Goal: Communication & Community: Answer question/provide support

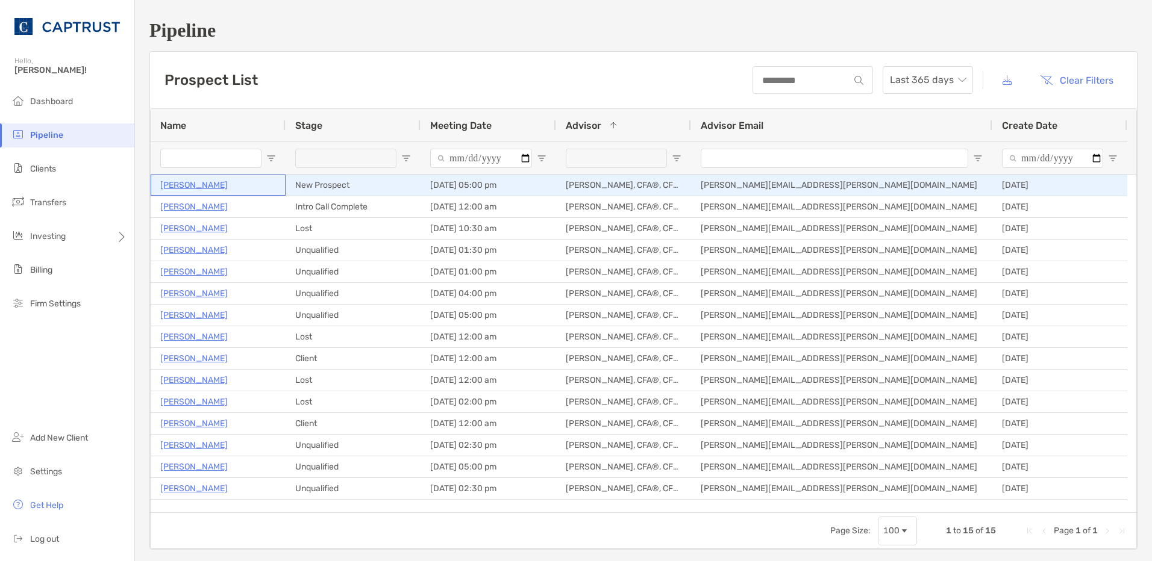
click at [196, 187] on p "[PERSON_NAME]" at bounding box center [193, 185] width 67 height 15
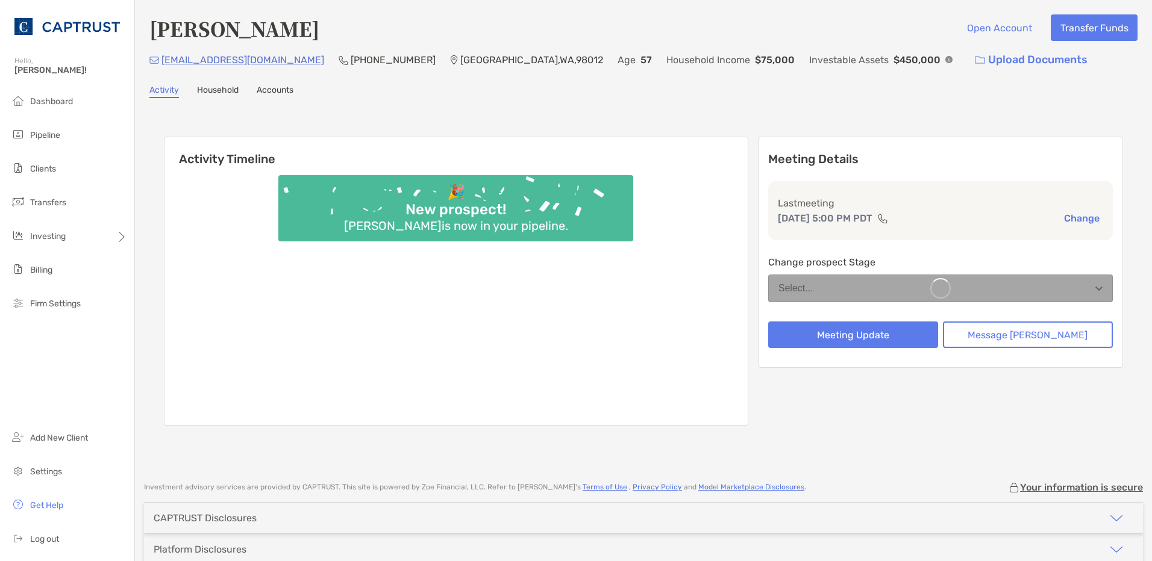
click at [945, 60] on img at bounding box center [948, 59] width 7 height 7
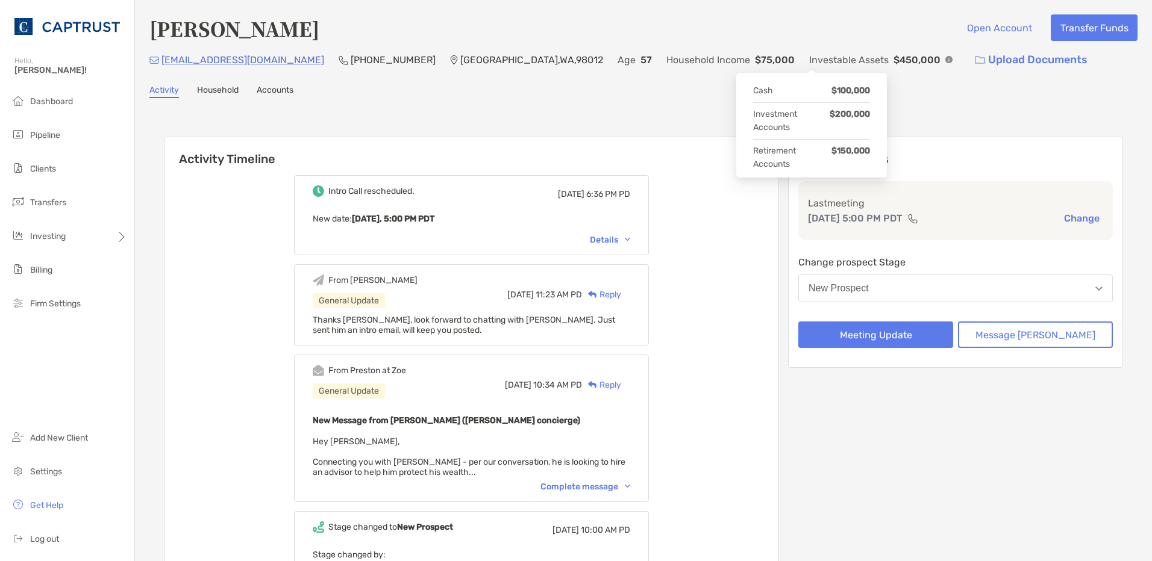
click at [773, 281] on div "Intro Call rescheduled. Wed, Aug 13 6:36 PM PD New date : Yesterday, 5:00 PM PD…" at bounding box center [470, 420] width 613 height 508
click at [869, 291] on div "New Prospect" at bounding box center [838, 288] width 60 height 11
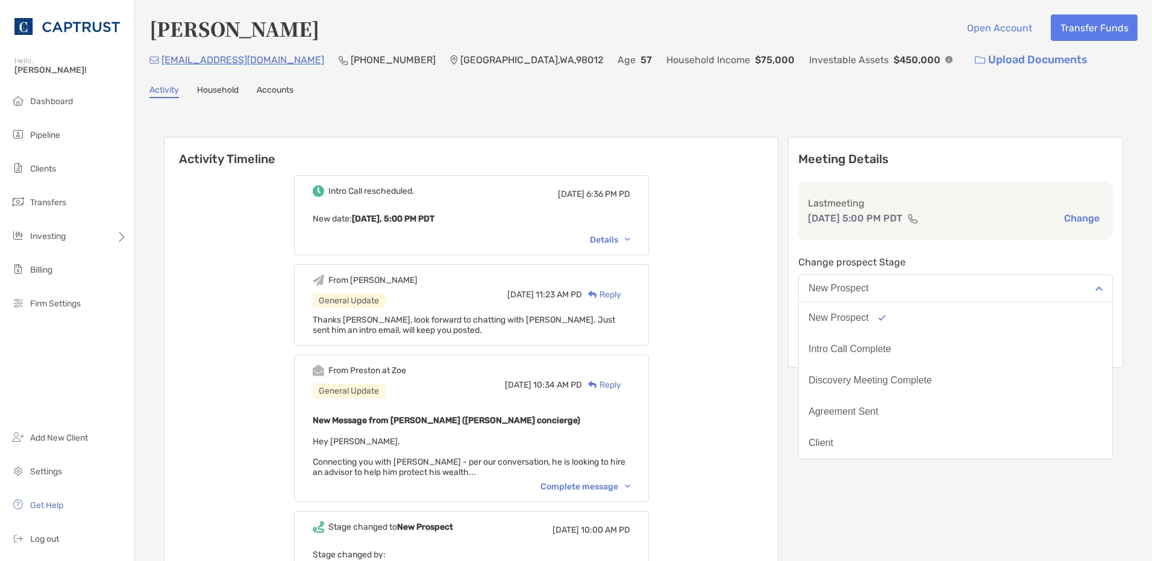
click at [741, 284] on div "Intro Call rescheduled. Wed, Aug 13 6:36 PM PD New date : Yesterday, 5:00 PM PD…" at bounding box center [470, 420] width 613 height 508
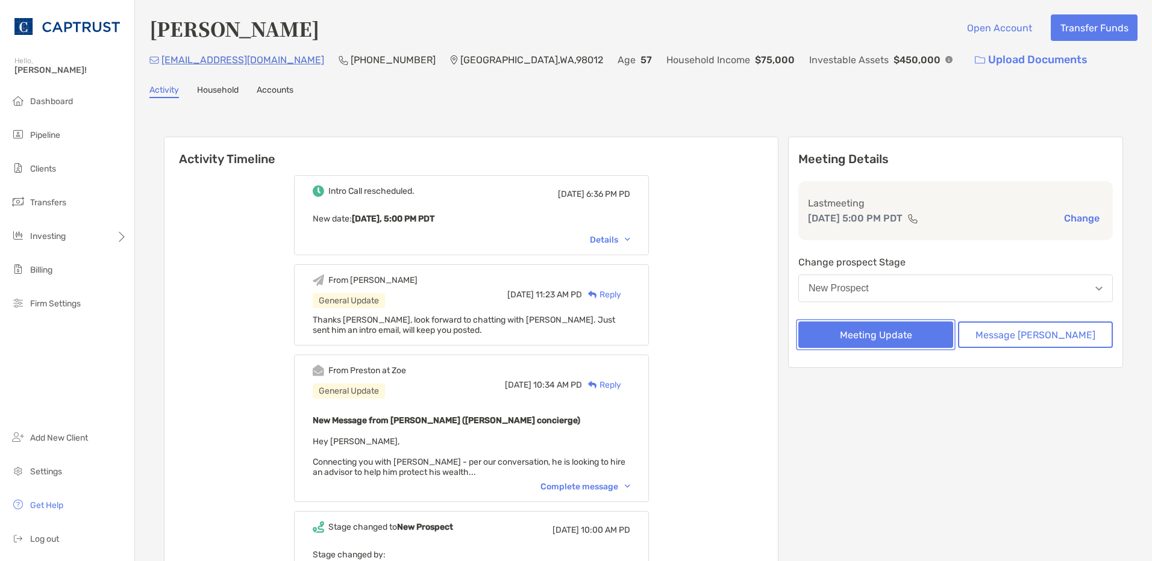
click at [946, 337] on button "Meeting Update" at bounding box center [875, 335] width 155 height 27
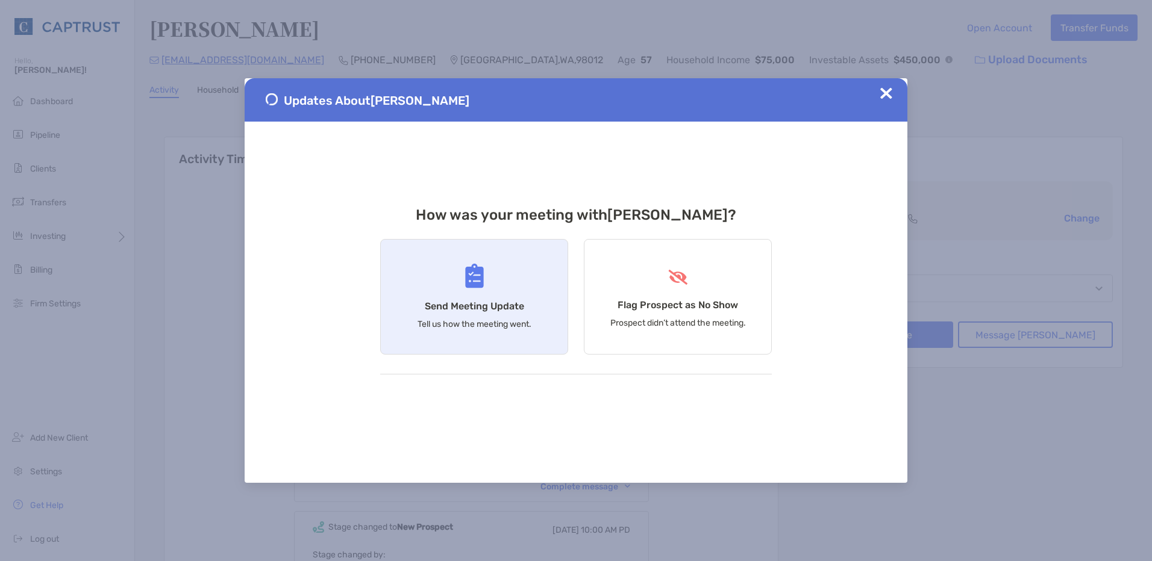
click at [483, 296] on div "Send Meeting Update Tell us how the meeting went." at bounding box center [474, 297] width 188 height 116
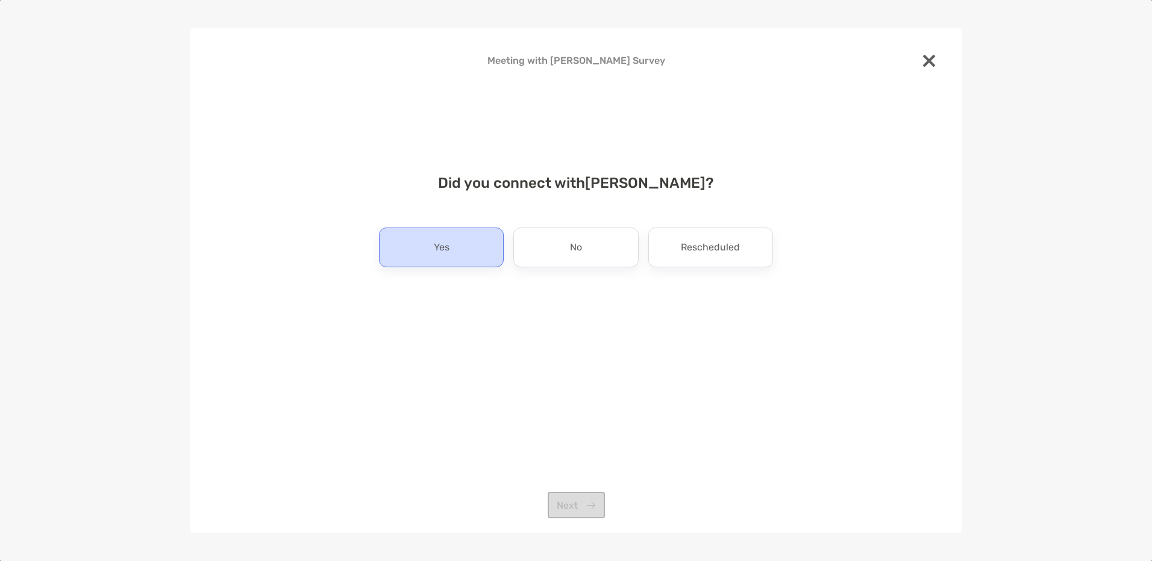
click at [466, 247] on div "Yes" at bounding box center [441, 248] width 125 height 40
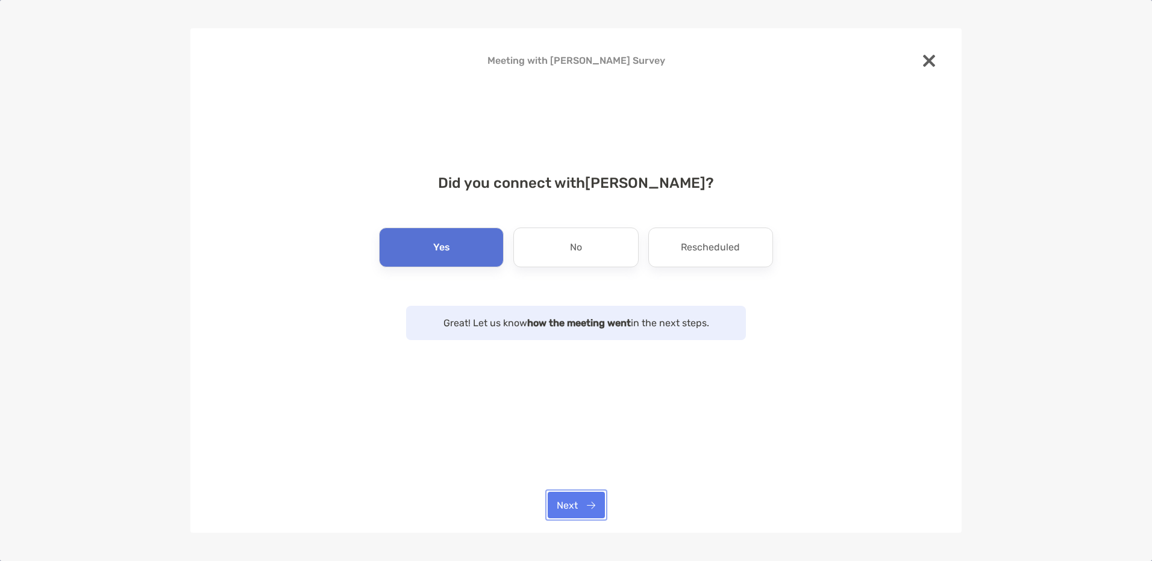
click at [577, 496] on button "Next" at bounding box center [576, 505] width 57 height 27
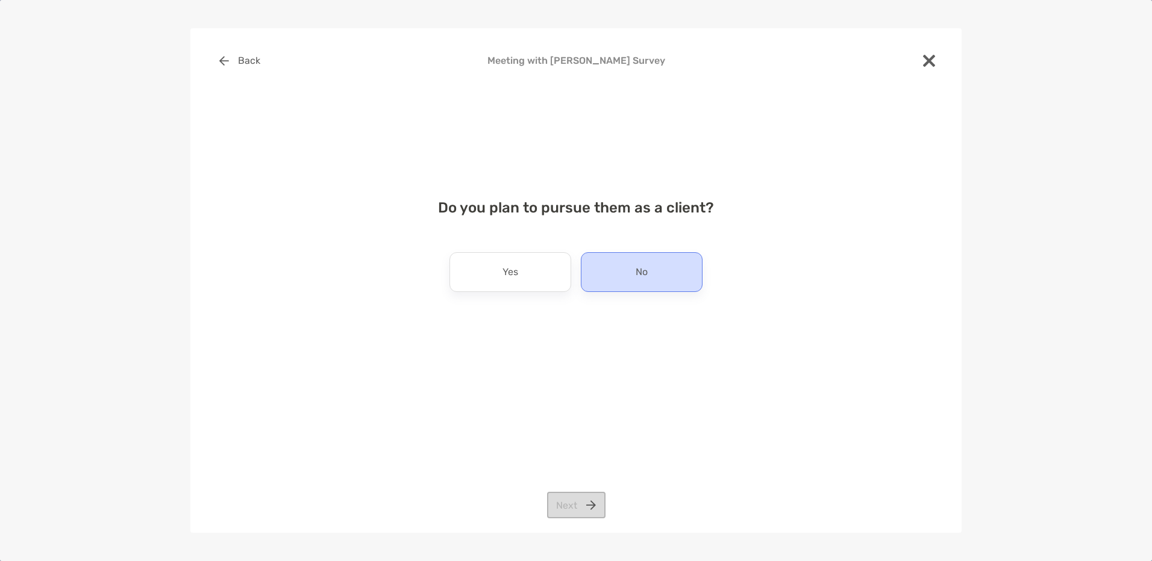
click at [616, 272] on div "No" at bounding box center [642, 272] width 122 height 40
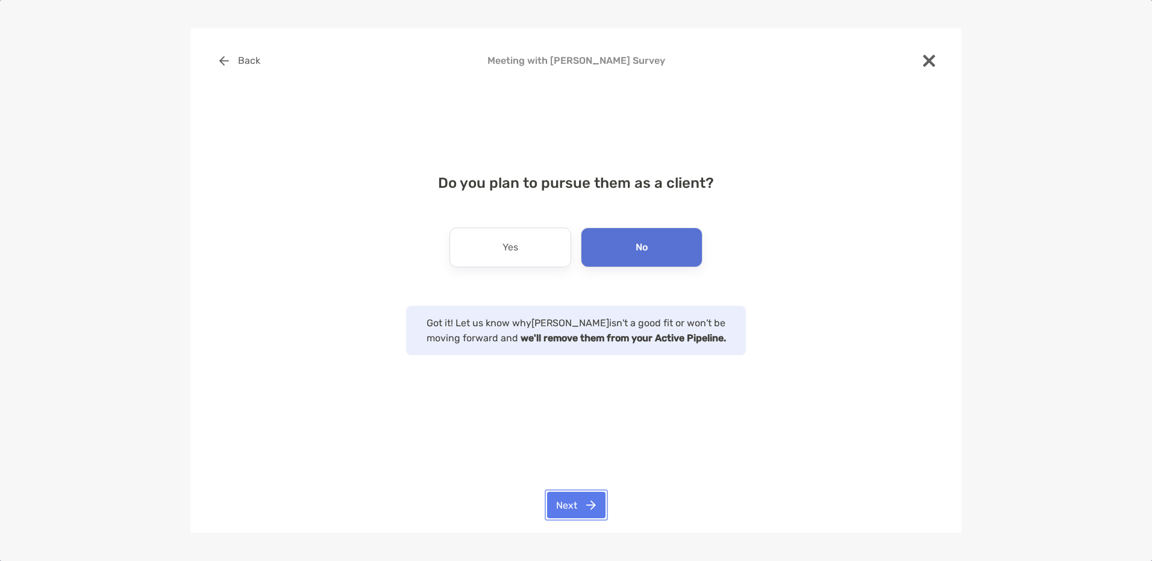
click at [574, 495] on button "Next" at bounding box center [576, 505] width 58 height 27
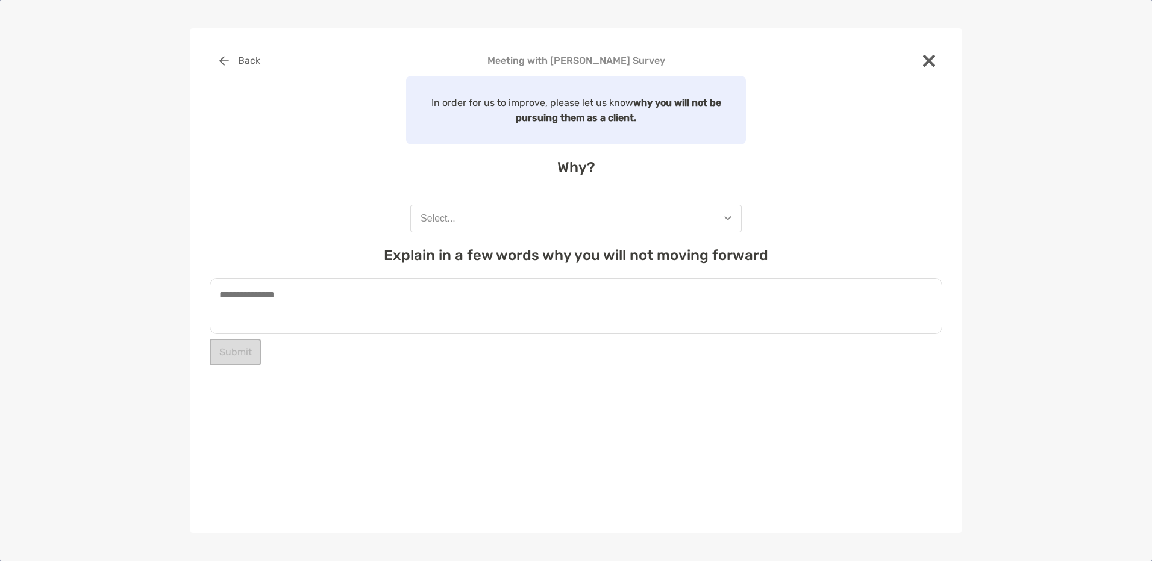
click at [551, 222] on button "Select..." at bounding box center [575, 219] width 331 height 28
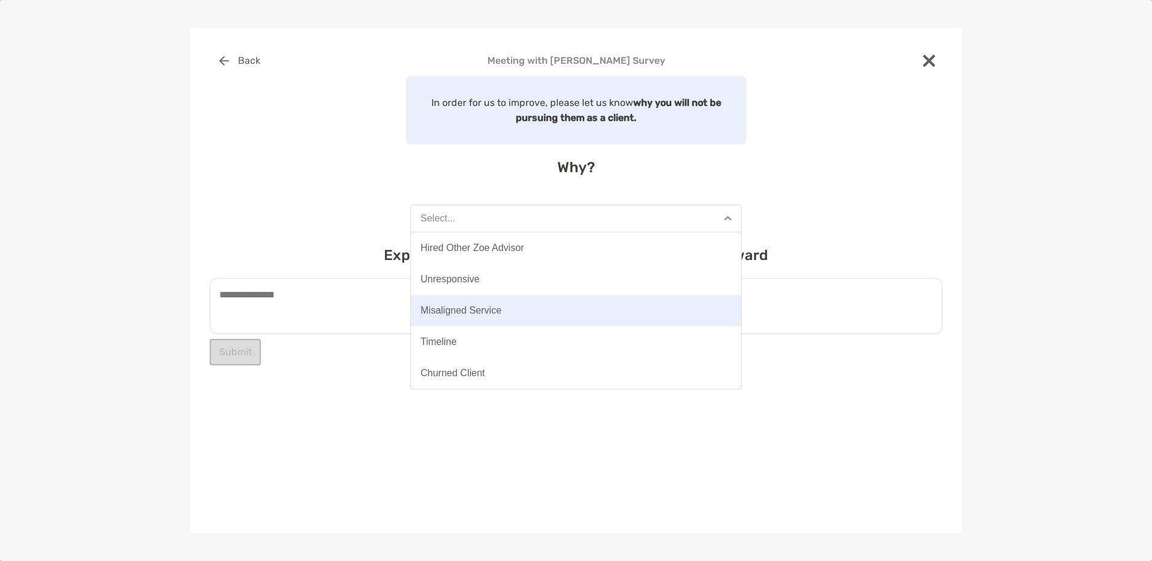
click at [507, 317] on button "Misaligned Service" at bounding box center [576, 310] width 330 height 31
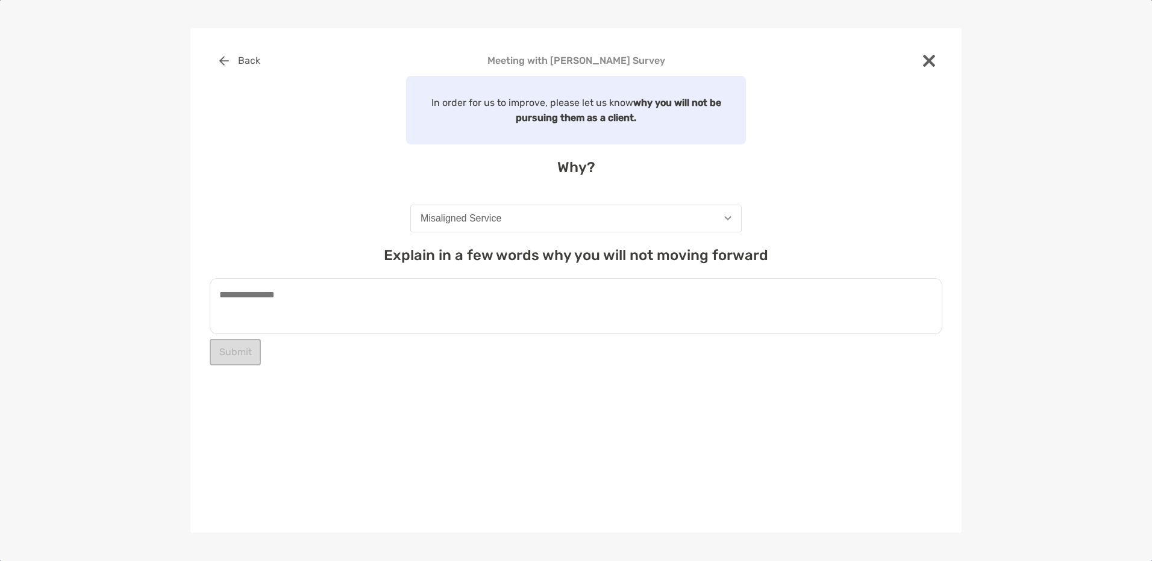
click at [260, 322] on textarea at bounding box center [576, 306] width 733 height 56
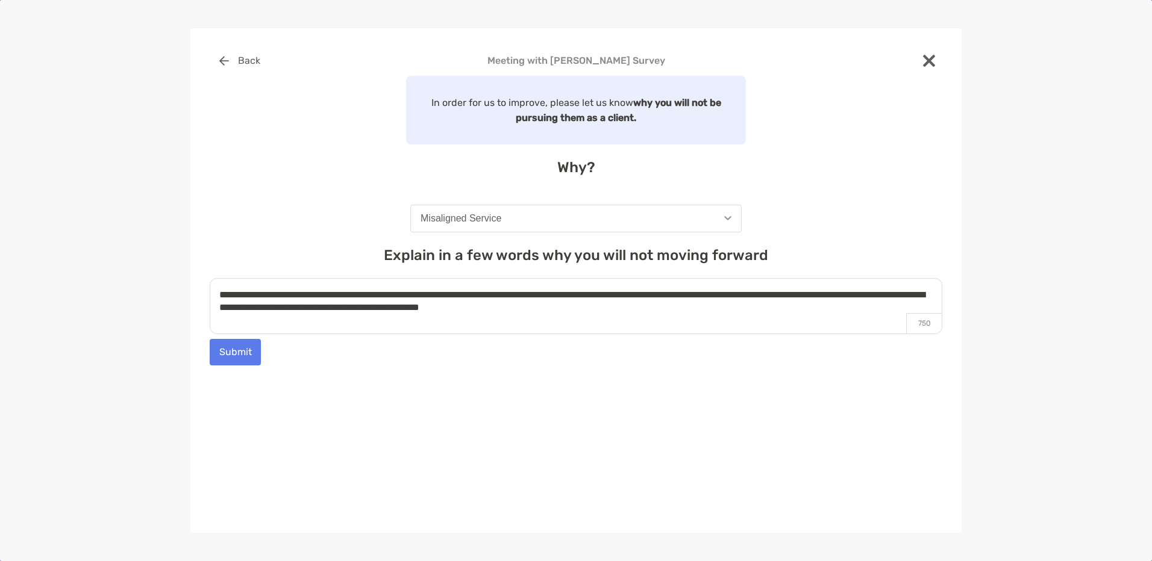
type textarea "**********"
click at [239, 352] on button "Submit" at bounding box center [235, 352] width 51 height 27
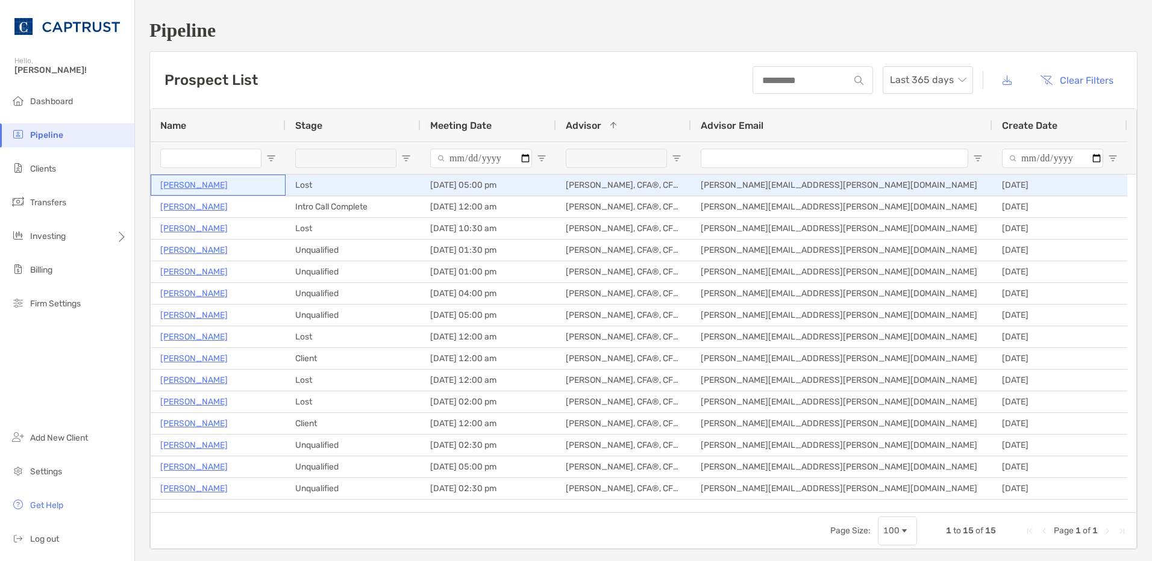
click at [217, 183] on p "[PERSON_NAME]" at bounding box center [193, 185] width 67 height 15
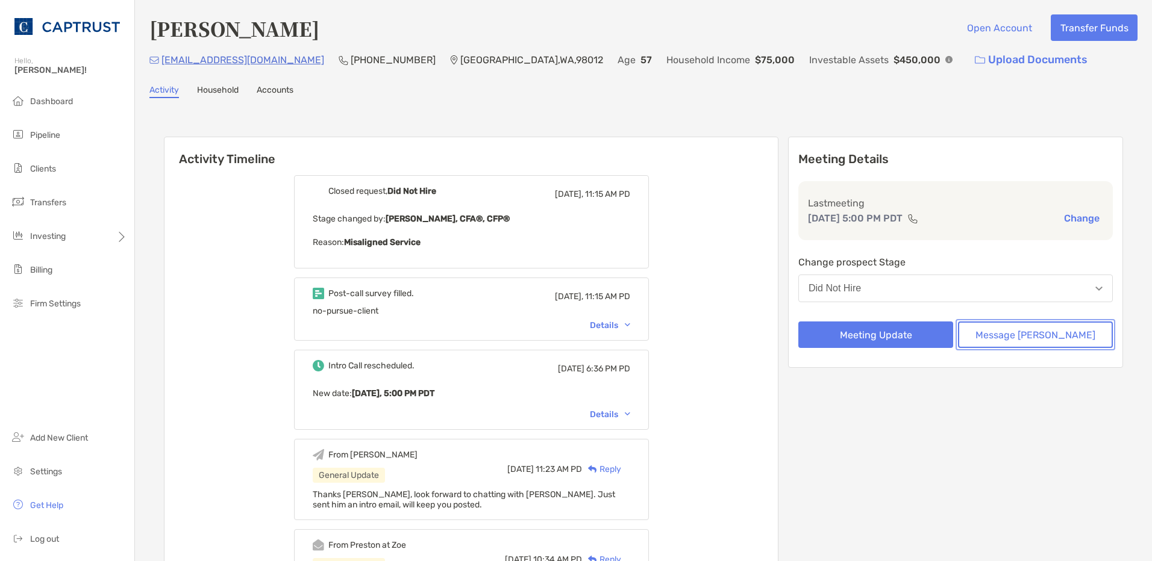
click at [1014, 333] on button "Message [PERSON_NAME]" at bounding box center [1035, 335] width 155 height 27
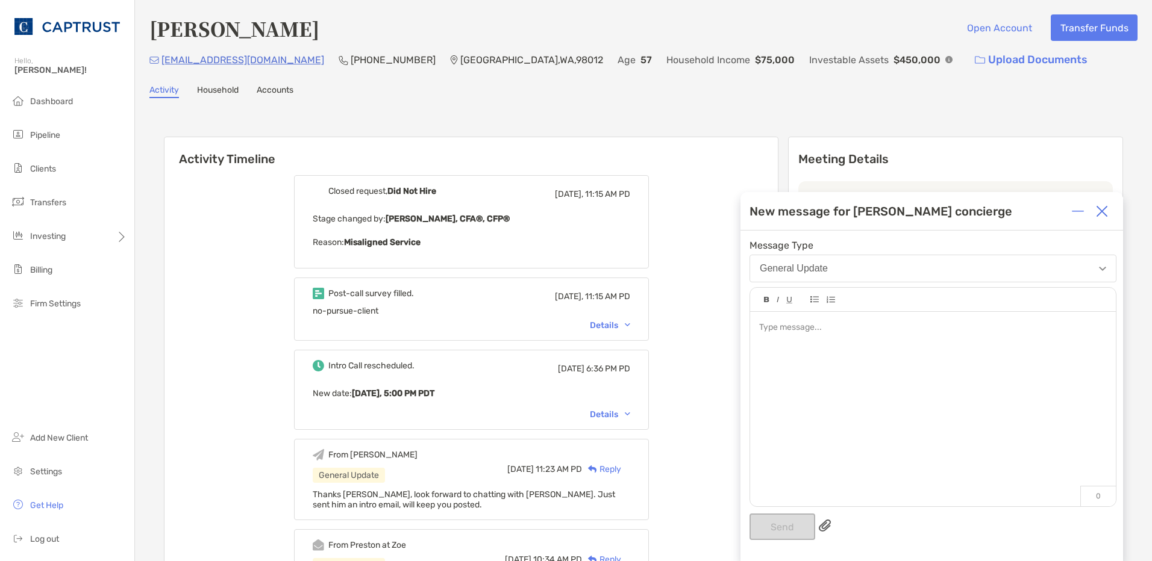
click at [815, 366] on div at bounding box center [933, 403] width 366 height 183
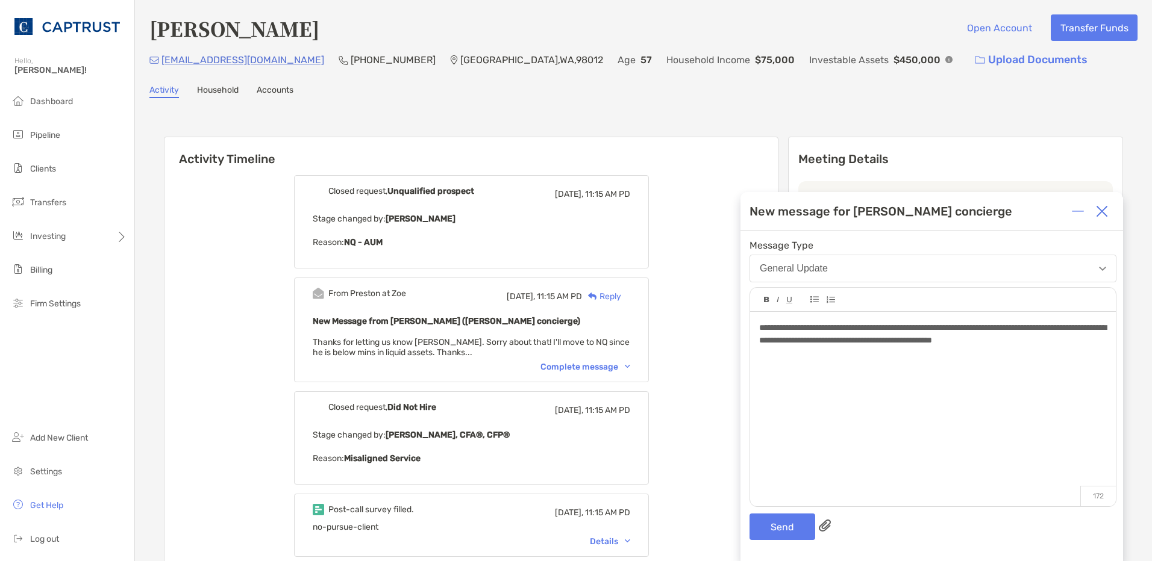
click at [620, 366] on div "Complete message" at bounding box center [585, 367] width 90 height 10
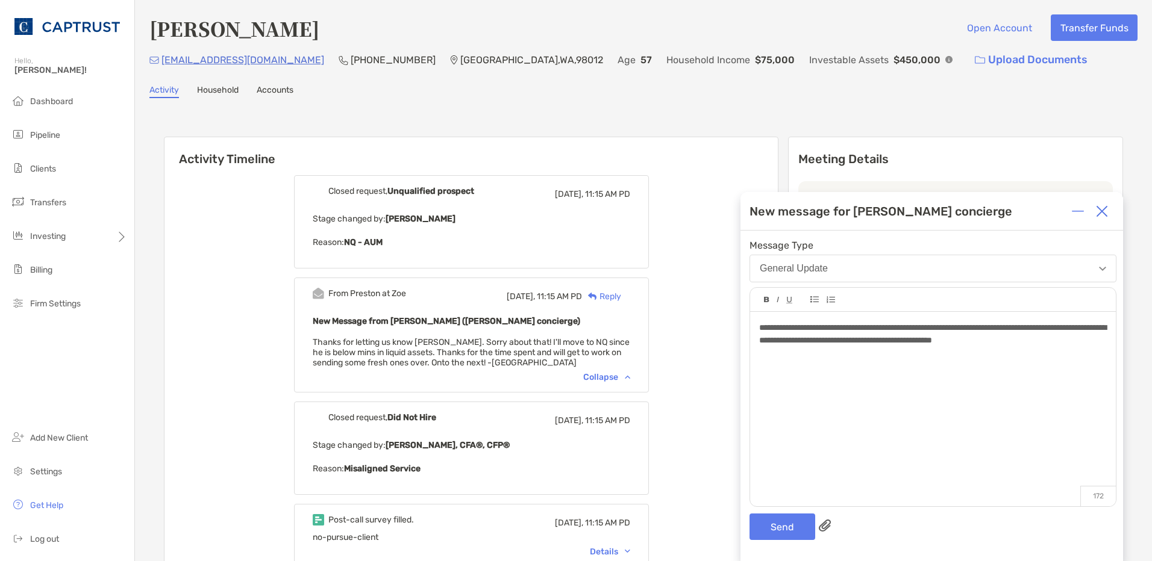
click at [1094, 339] on div "**********" at bounding box center [932, 334] width 347 height 25
click at [784, 536] on button "Send" at bounding box center [782, 527] width 66 height 27
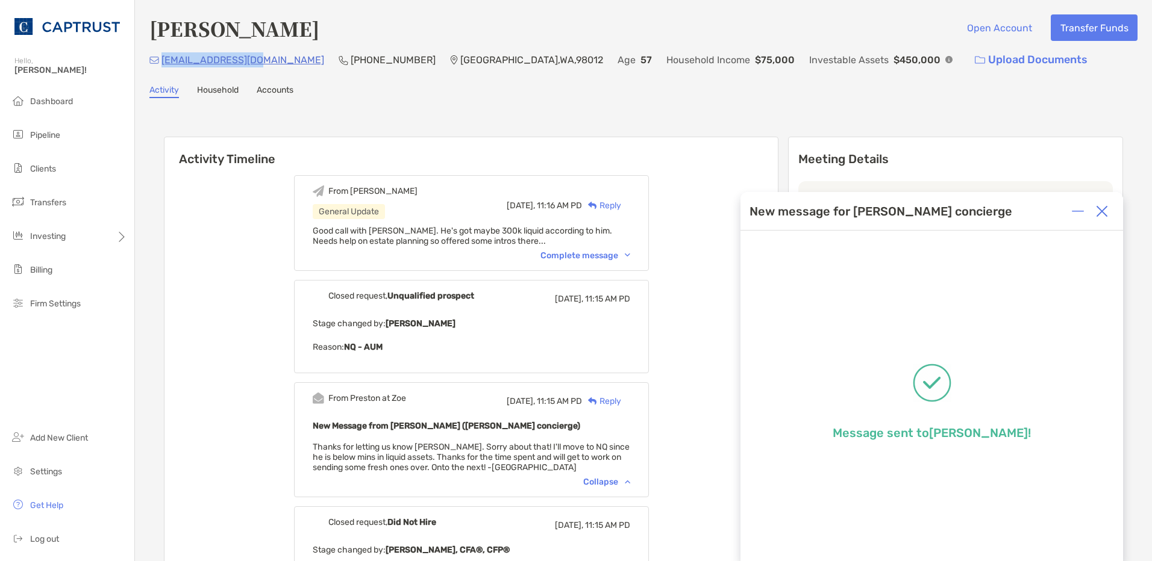
drag, startPoint x: 259, startPoint y: 63, endPoint x: 164, endPoint y: 63, distance: 95.2
click at [164, 63] on div "dsportse@gmail.com (425) 381-0377 Mill Creek , WA , 98012 Age 57 Household Inco…" at bounding box center [643, 60] width 988 height 26
copy p "dsportse@gmail.com"
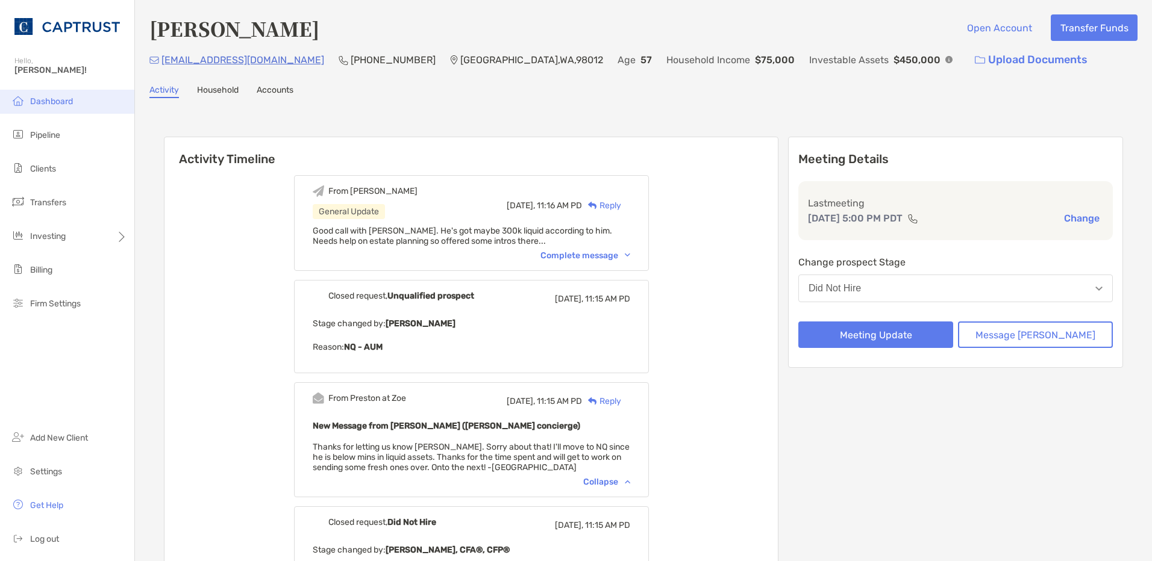
click at [52, 100] on span "Dashboard" at bounding box center [51, 101] width 43 height 10
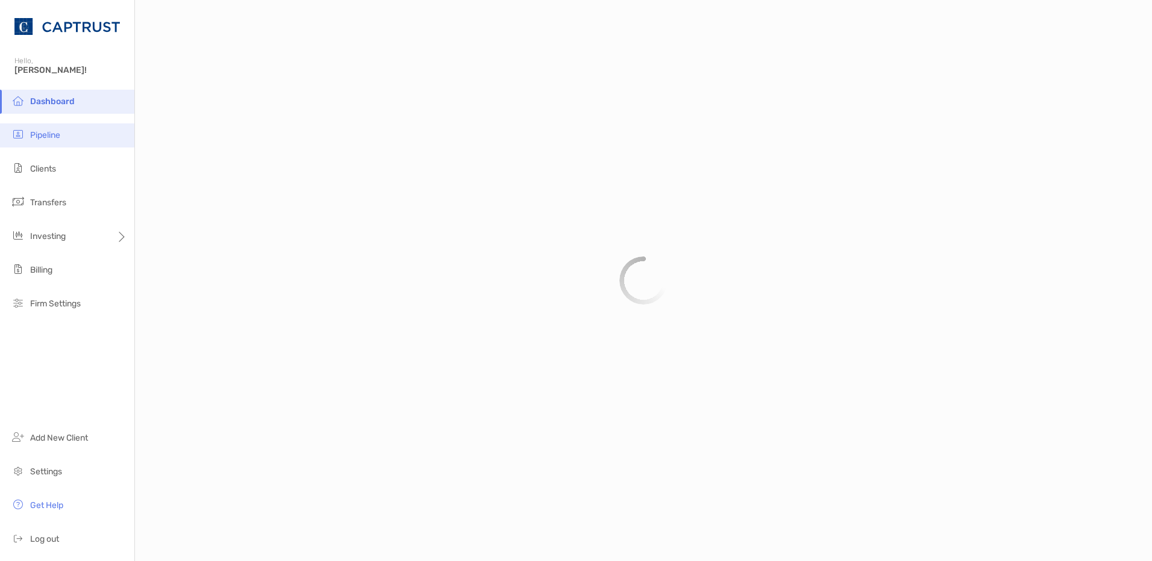
click at [62, 128] on li "Pipeline" at bounding box center [67, 135] width 134 height 24
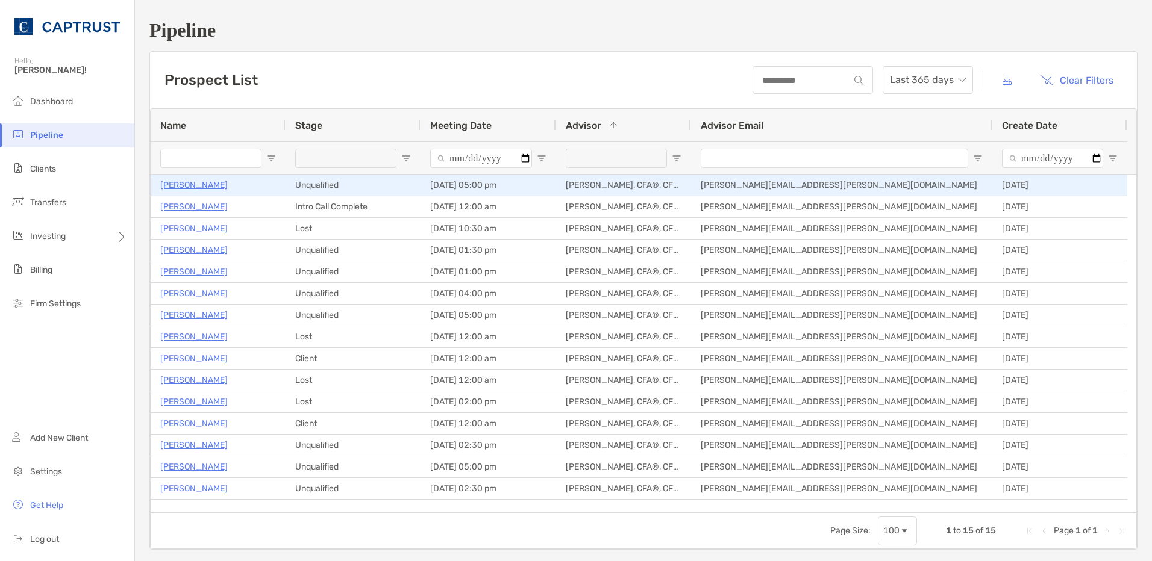
click at [217, 187] on p "Steve Dempsey" at bounding box center [193, 185] width 67 height 15
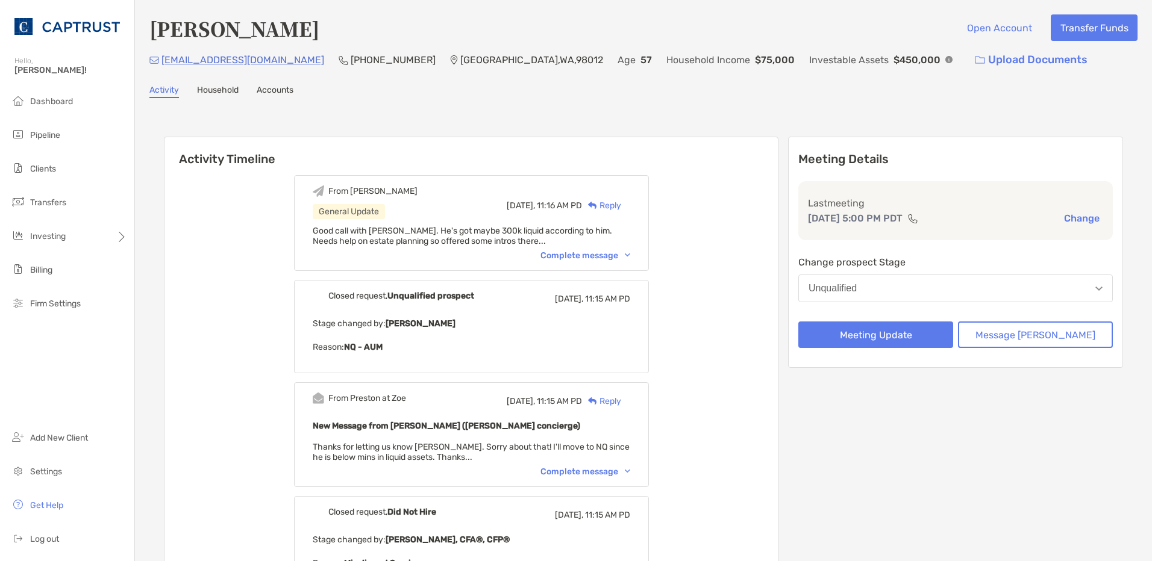
click at [621, 205] on div "Reply" at bounding box center [601, 205] width 39 height 13
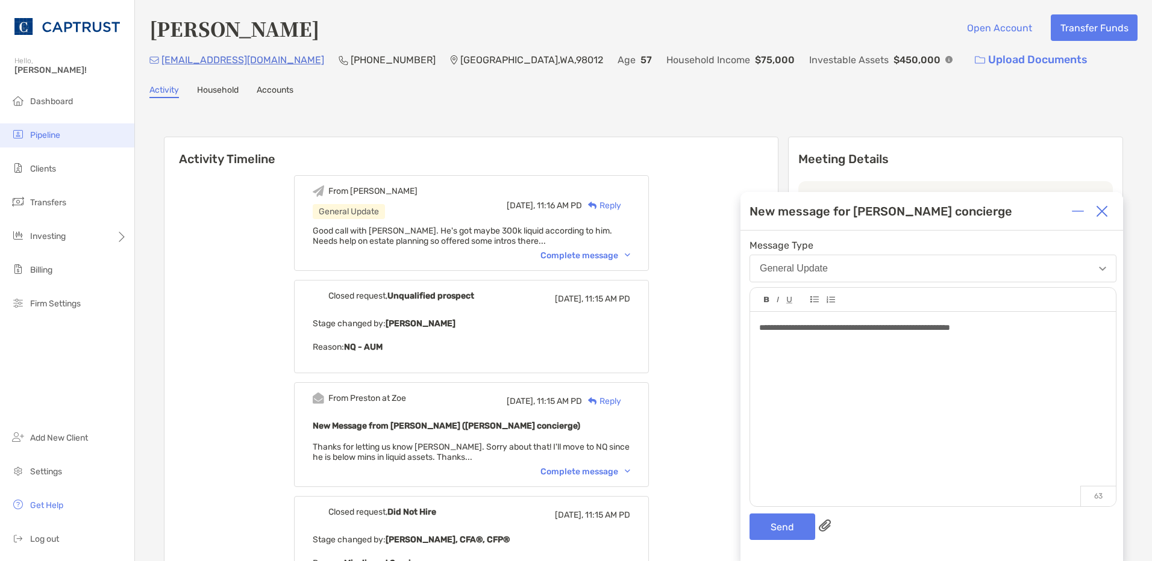
click at [68, 128] on li "Pipeline" at bounding box center [67, 135] width 134 height 24
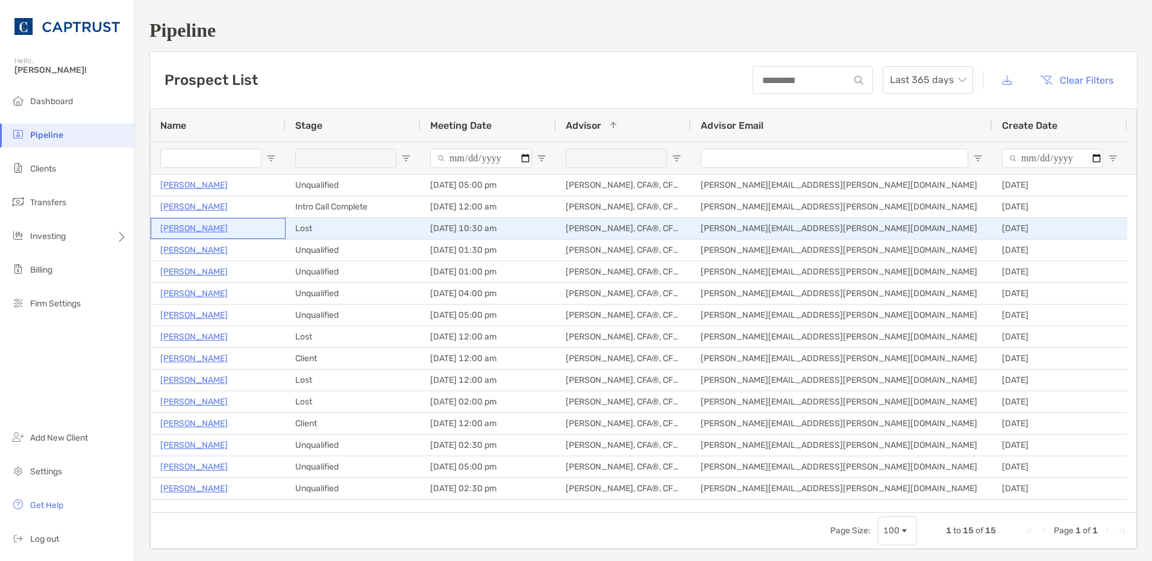
click at [204, 228] on p "[PERSON_NAME]" at bounding box center [193, 228] width 67 height 15
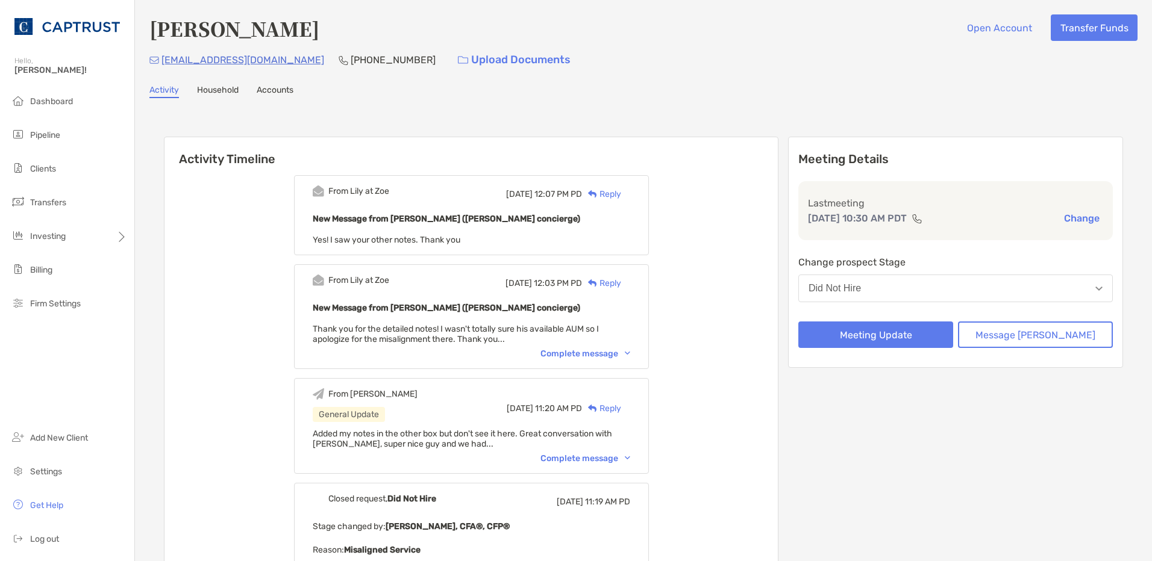
scroll to position [60, 0]
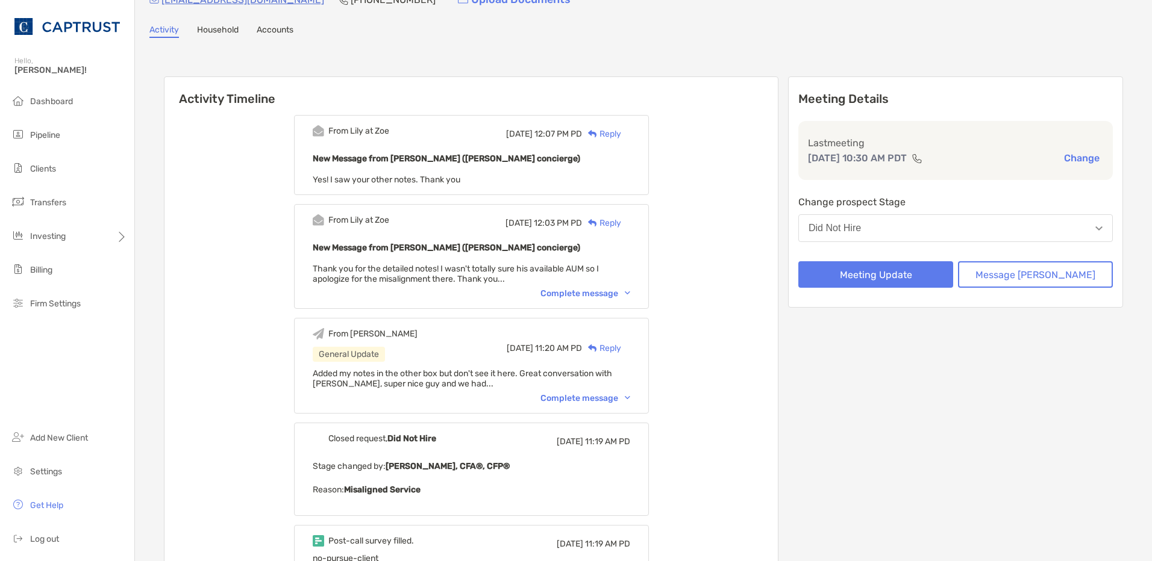
click at [605, 394] on div "Complete message" at bounding box center [585, 398] width 90 height 10
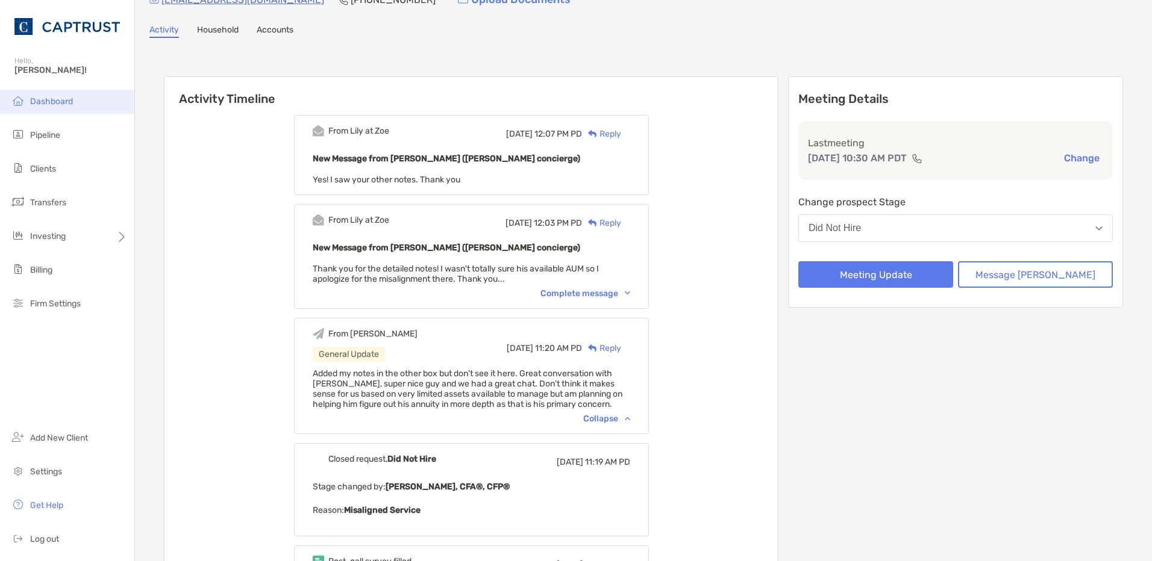
click at [62, 102] on span "Dashboard" at bounding box center [51, 101] width 43 height 10
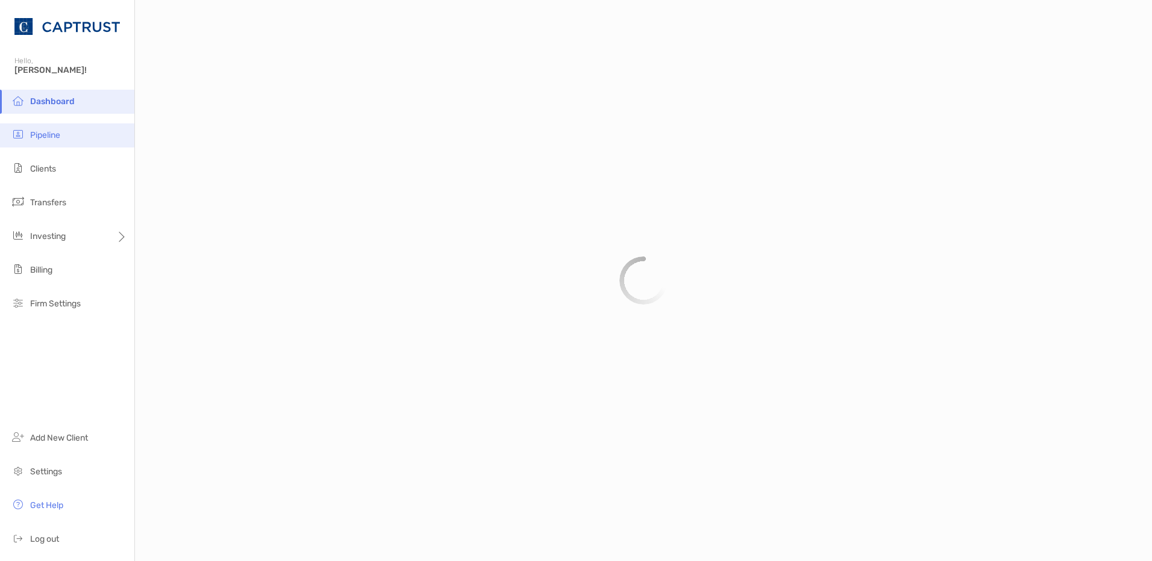
click at [24, 142] on li "Pipeline" at bounding box center [67, 135] width 134 height 24
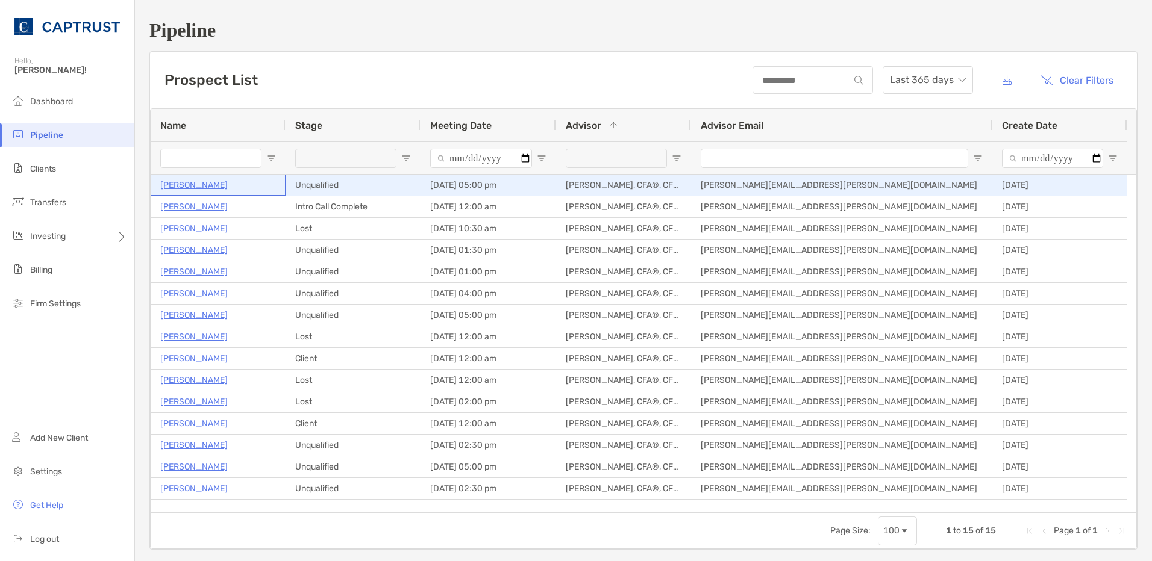
click at [199, 183] on p "Steve Dempsey" at bounding box center [193, 185] width 67 height 15
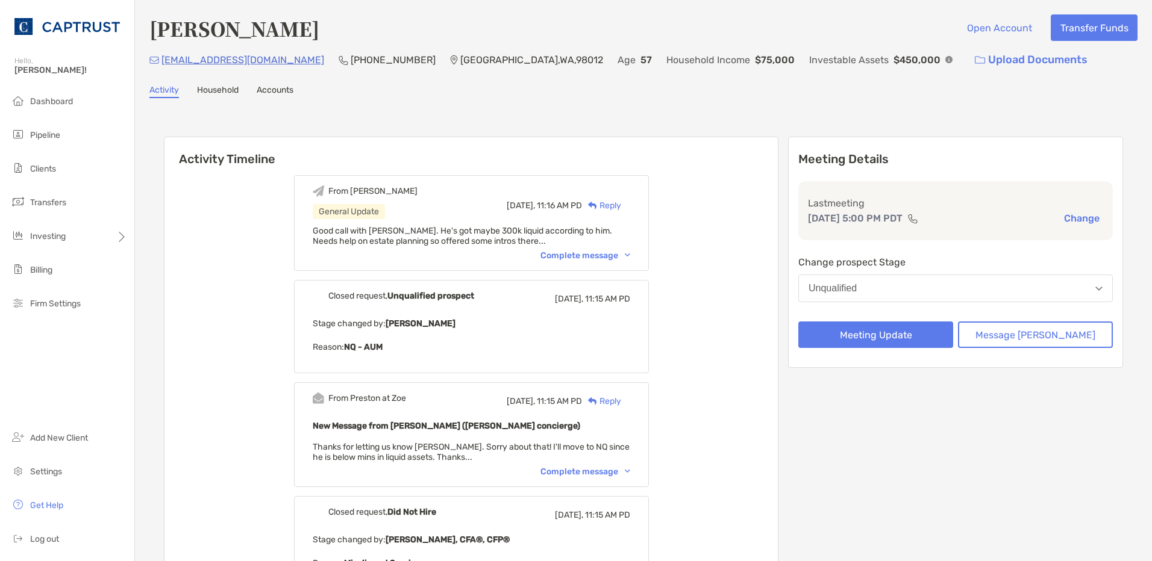
click at [597, 207] on img at bounding box center [592, 206] width 9 height 8
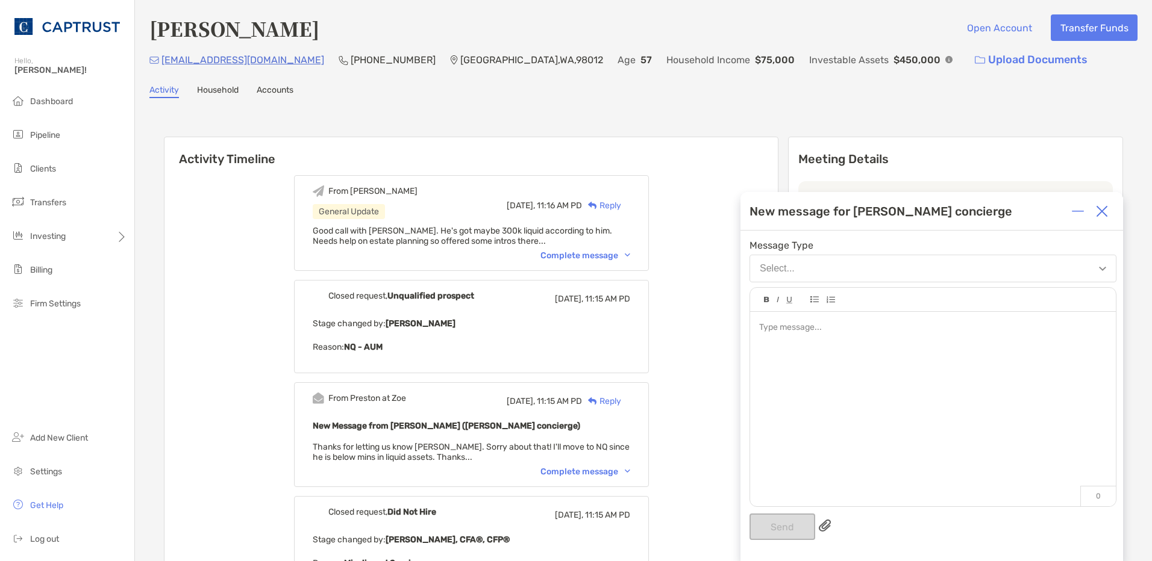
click at [839, 347] on div at bounding box center [933, 403] width 366 height 183
click at [788, 526] on button "Send" at bounding box center [782, 527] width 66 height 27
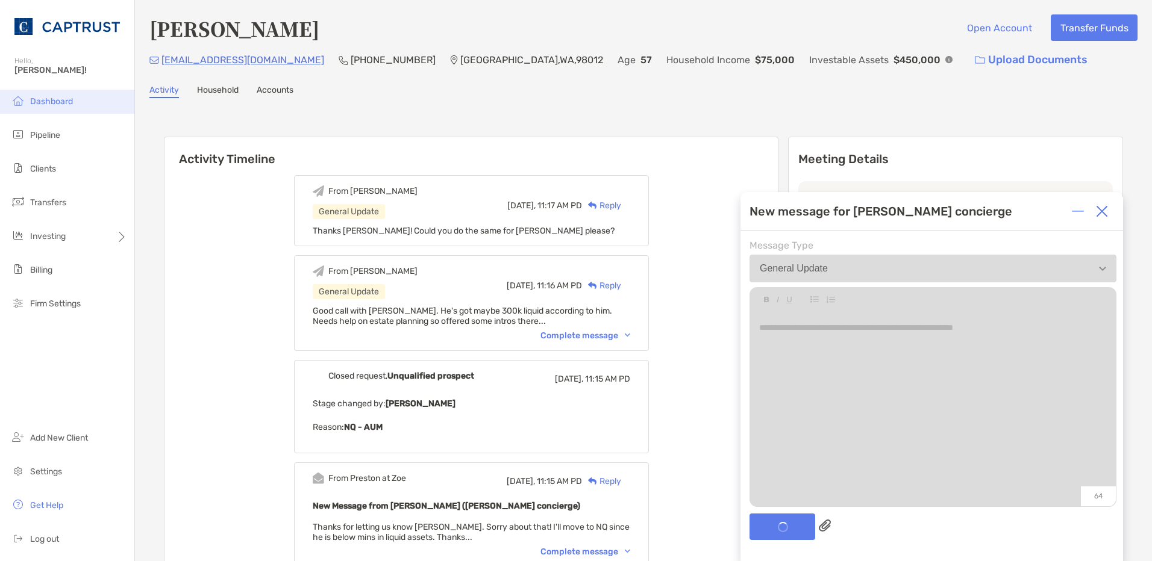
click at [43, 104] on span "Dashboard" at bounding box center [51, 101] width 43 height 10
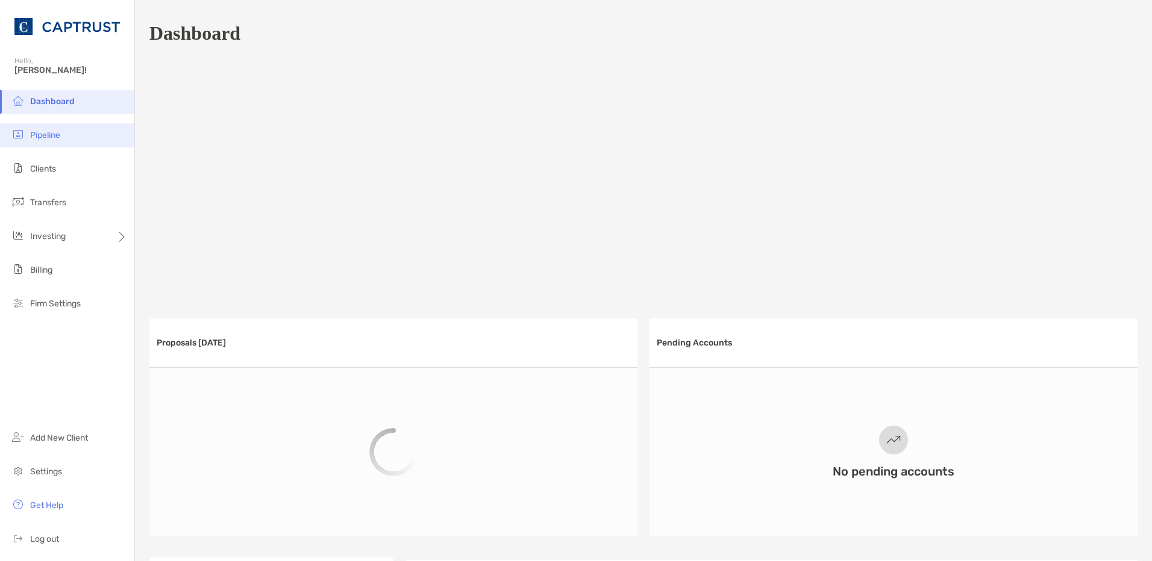
click at [57, 128] on li "Pipeline" at bounding box center [67, 135] width 134 height 24
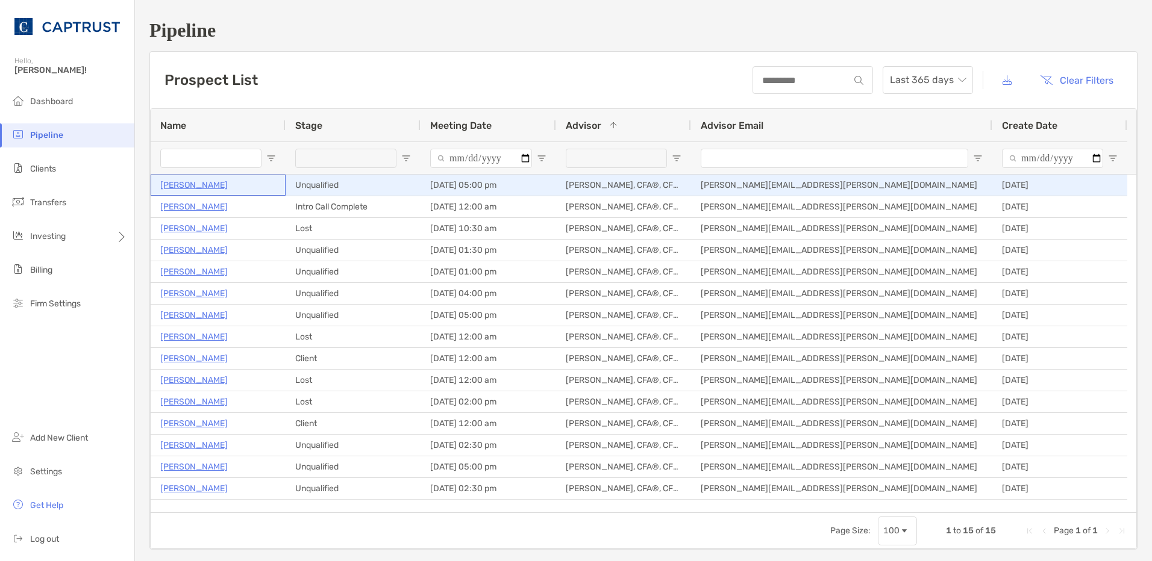
click at [207, 185] on p "[PERSON_NAME]" at bounding box center [193, 185] width 67 height 15
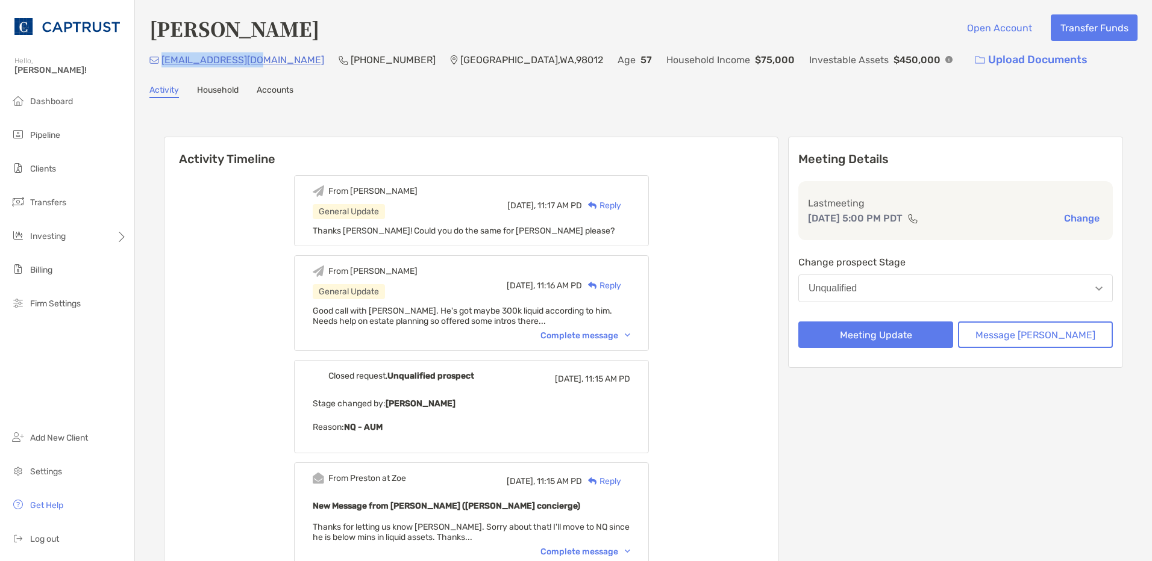
drag, startPoint x: 0, startPoint y: 0, endPoint x: 164, endPoint y: 61, distance: 174.8
click at [164, 61] on div "[EMAIL_ADDRESS][DOMAIN_NAME] (425) 381-[GEOGRAPHIC_DATA] Age [DEMOGRAPHIC_DATA]…" at bounding box center [643, 60] width 988 height 26
copy p "[EMAIL_ADDRESS][DOMAIN_NAME]"
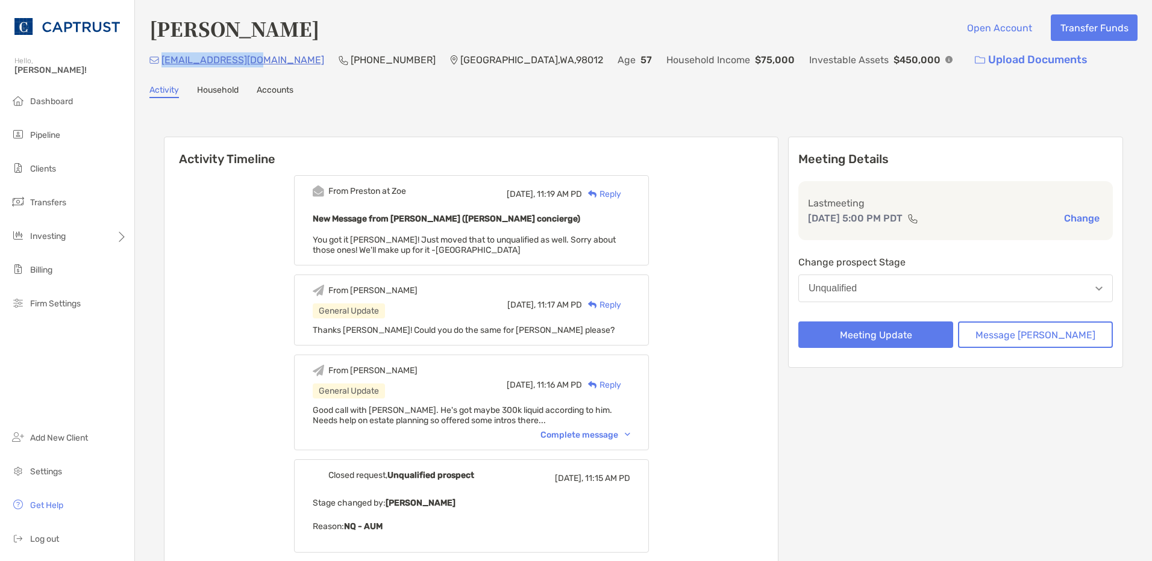
drag, startPoint x: 610, startPoint y: 192, endPoint x: 513, endPoint y: 240, distance: 108.6
click at [597, 192] on img at bounding box center [592, 194] width 9 height 8
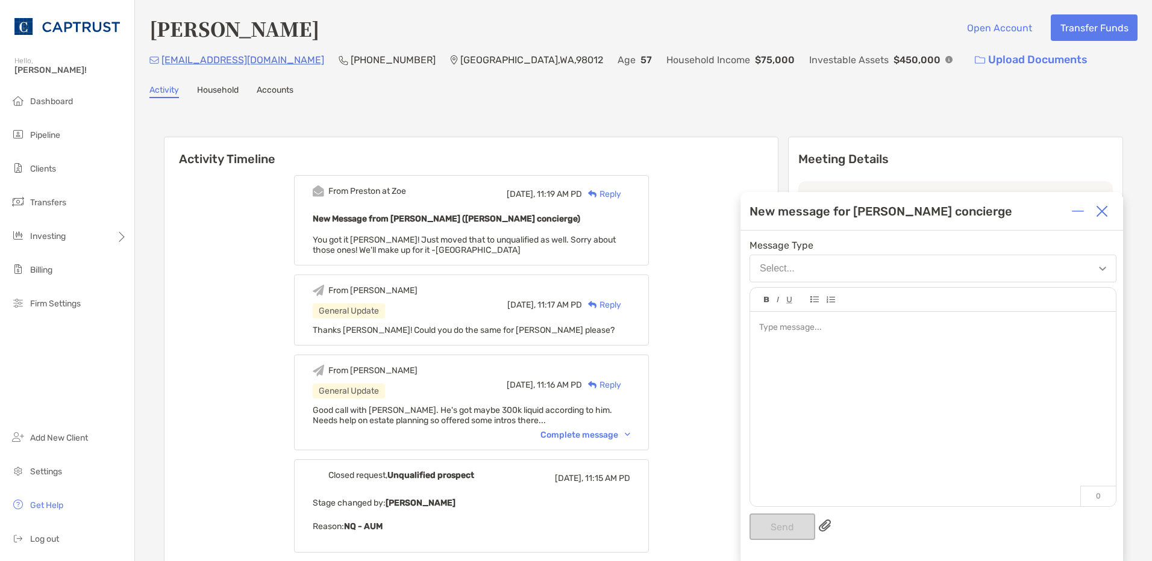
drag, startPoint x: 893, startPoint y: 367, endPoint x: 880, endPoint y: 363, distance: 13.9
click at [880, 364] on div at bounding box center [933, 403] width 366 height 183
click at [784, 527] on button "Send" at bounding box center [782, 527] width 66 height 27
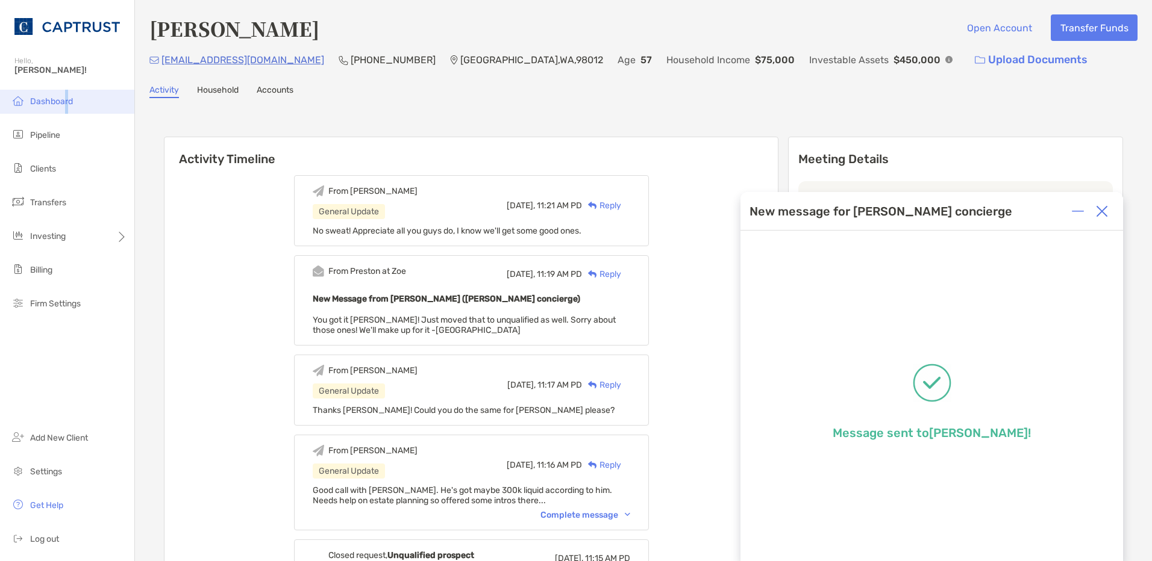
click at [64, 98] on span "Dashboard" at bounding box center [51, 101] width 43 height 10
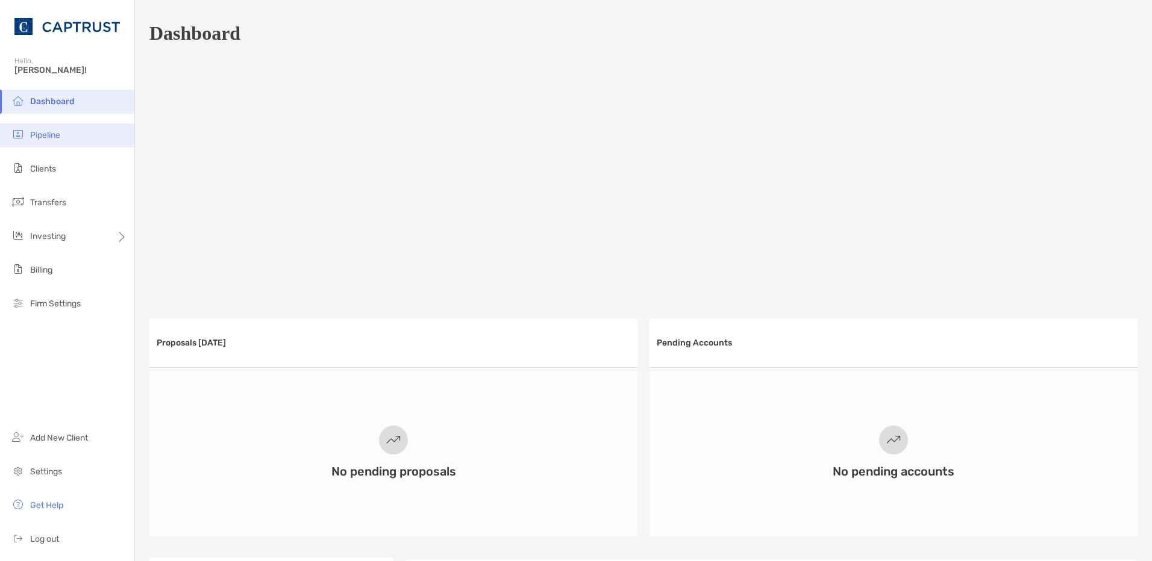
click at [52, 126] on li "Pipeline" at bounding box center [67, 135] width 134 height 24
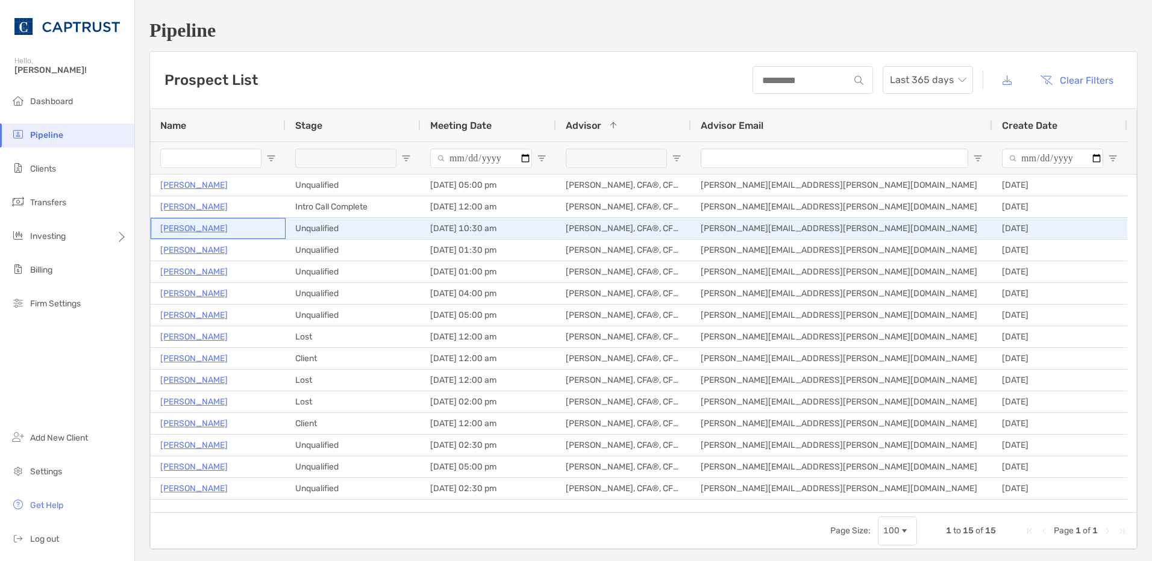
click at [210, 230] on p "William Weber" at bounding box center [193, 228] width 67 height 15
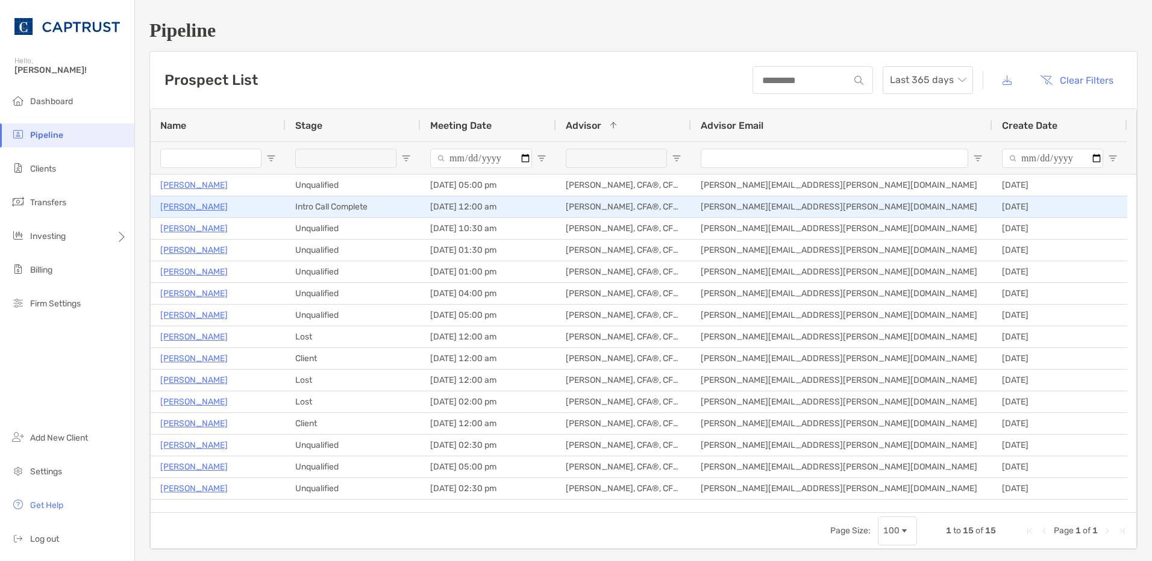
click at [210, 207] on p "[PERSON_NAME]" at bounding box center [193, 206] width 67 height 15
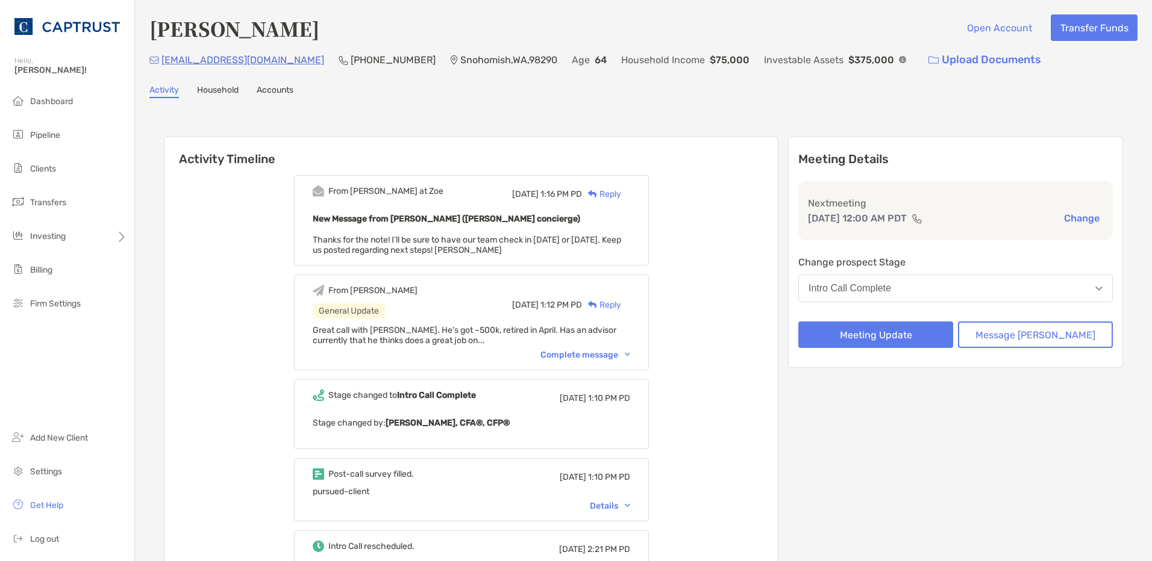
click at [621, 196] on div "Reply" at bounding box center [601, 194] width 39 height 13
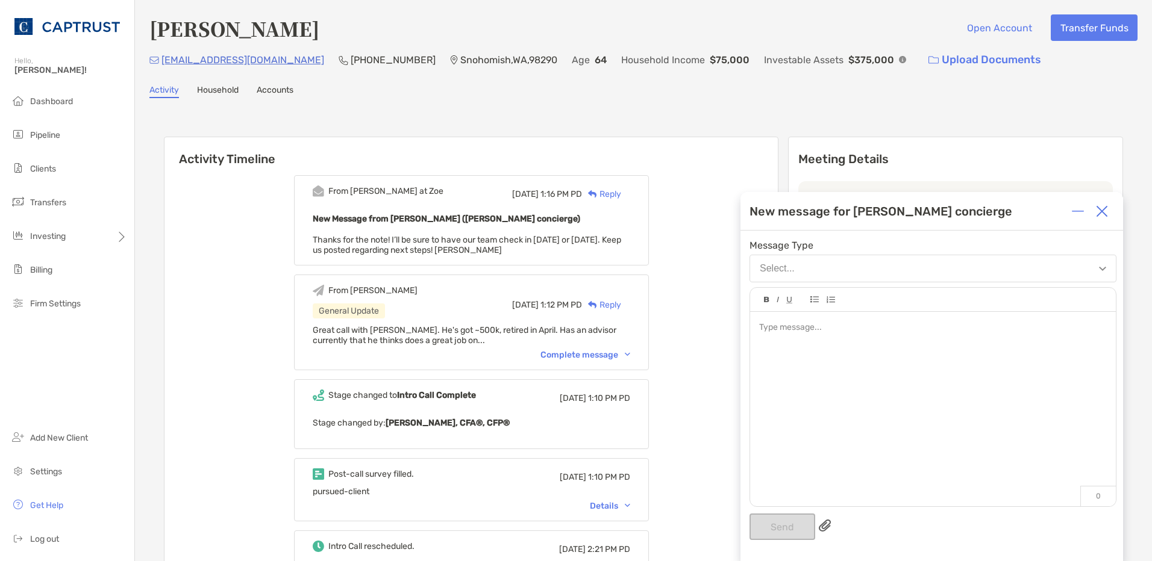
click at [828, 347] on div at bounding box center [933, 403] width 366 height 183
click at [790, 534] on button "Send" at bounding box center [782, 527] width 66 height 27
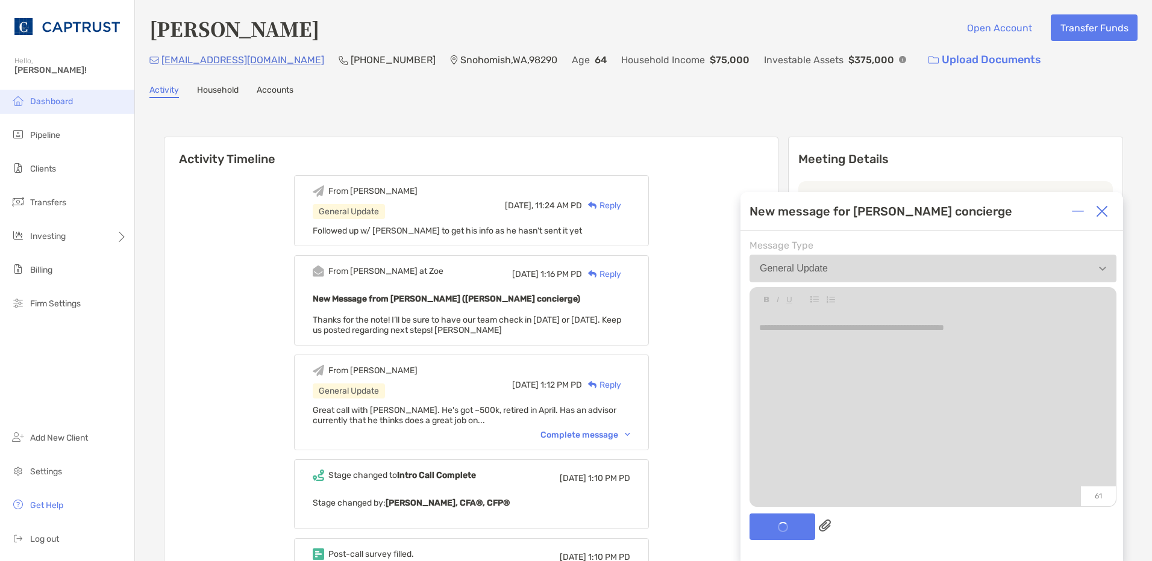
click at [31, 101] on span "Dashboard" at bounding box center [51, 101] width 43 height 10
